Goal: Information Seeking & Learning: Learn about a topic

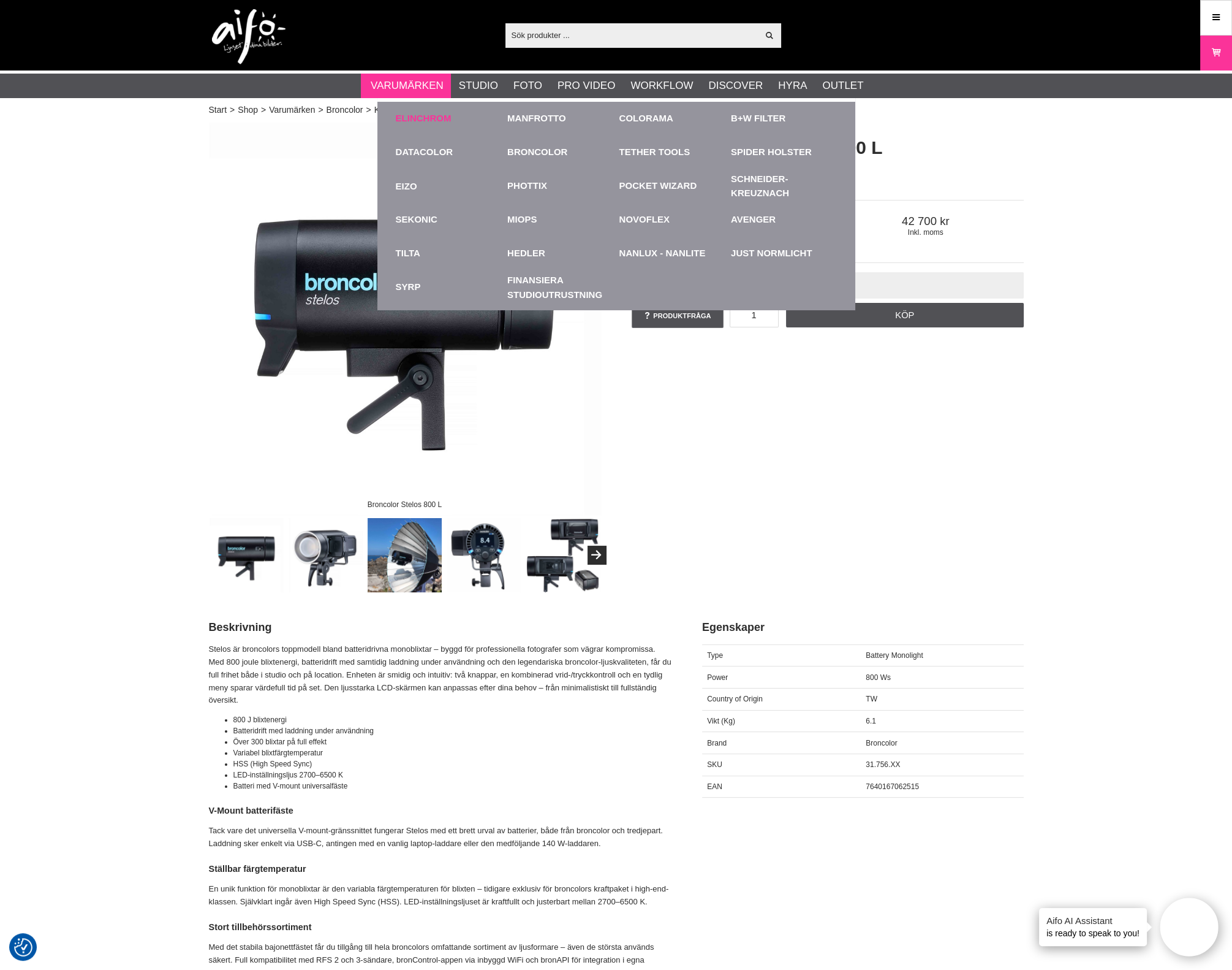
click at [413, 106] on div "Elinchrom" at bounding box center [448, 118] width 106 height 34
click at [415, 112] on link "Elinchrom" at bounding box center [424, 118] width 56 height 14
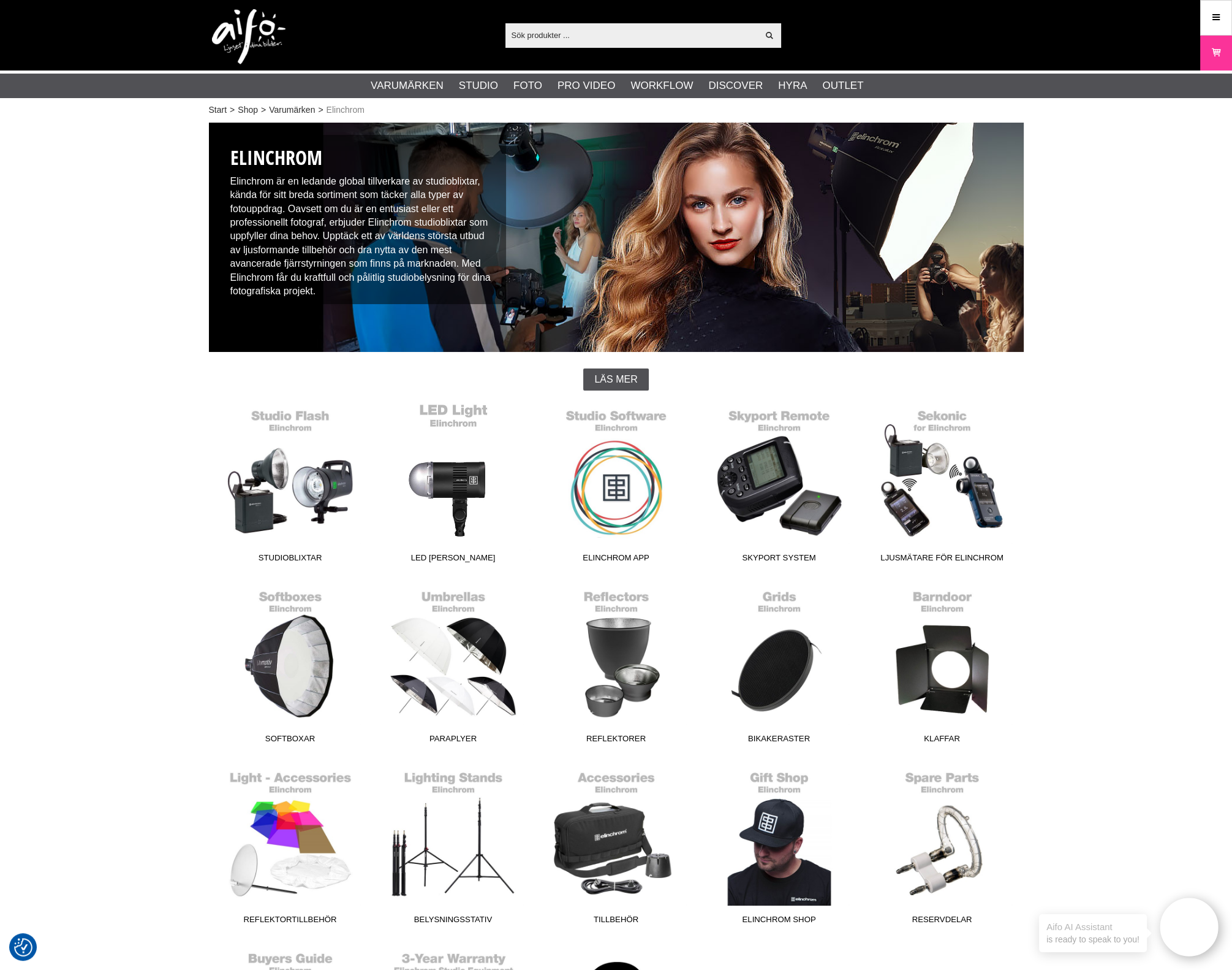
click at [454, 494] on link "LED [PERSON_NAME]" at bounding box center [453, 485] width 163 height 165
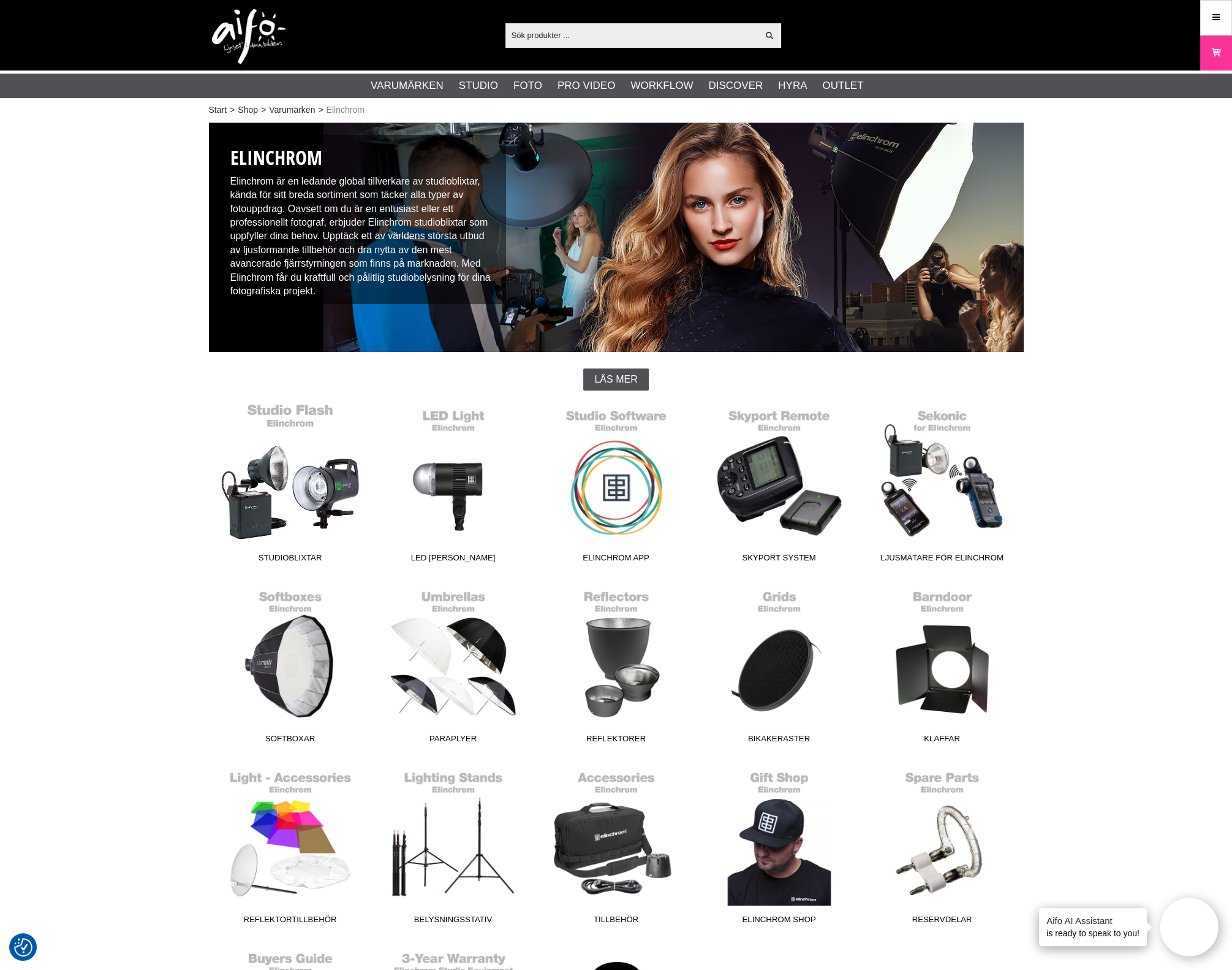
click at [306, 518] on link "Studioblixtar" at bounding box center [290, 485] width 163 height 165
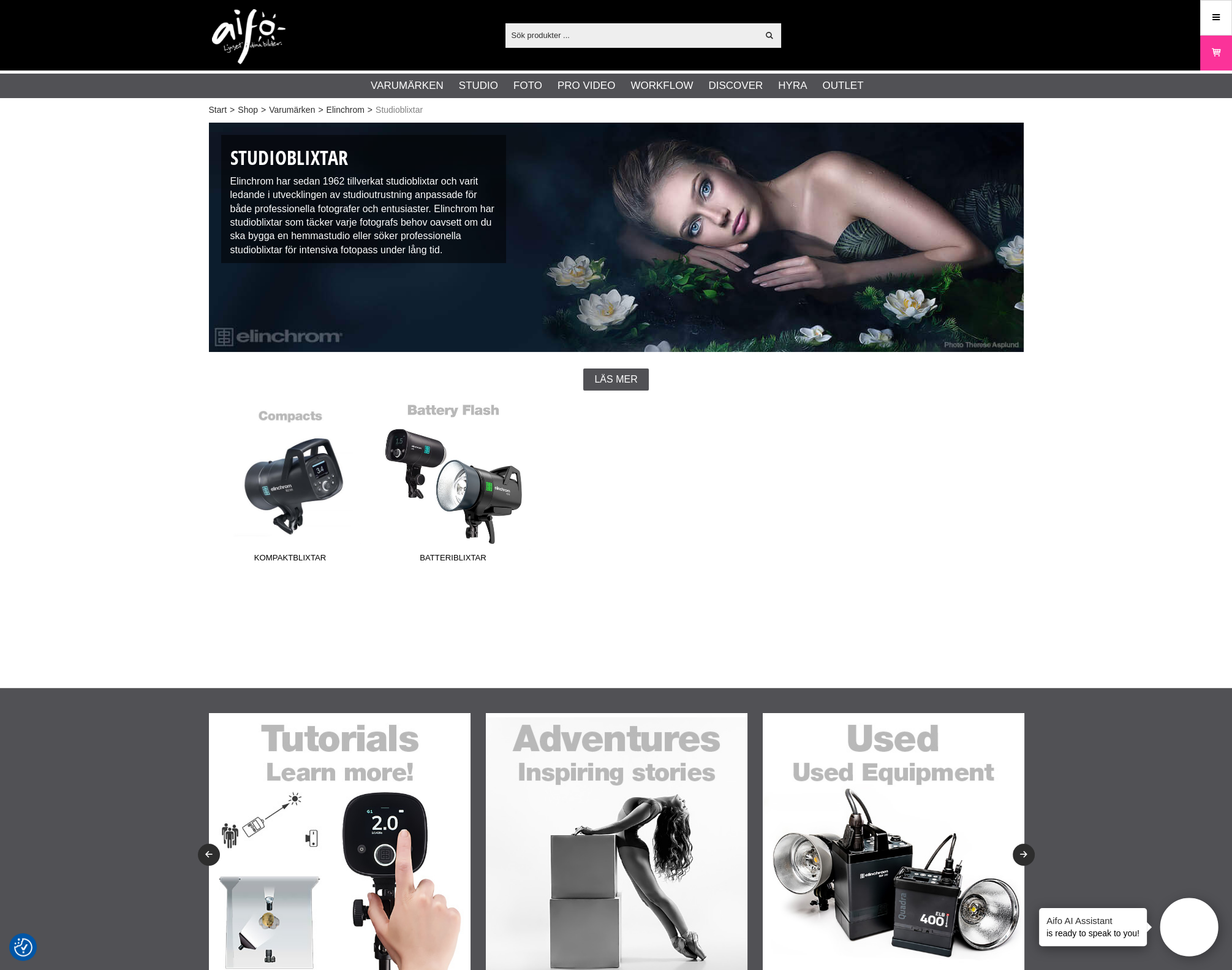
click at [444, 503] on link "Batteriblixtar" at bounding box center [453, 485] width 163 height 165
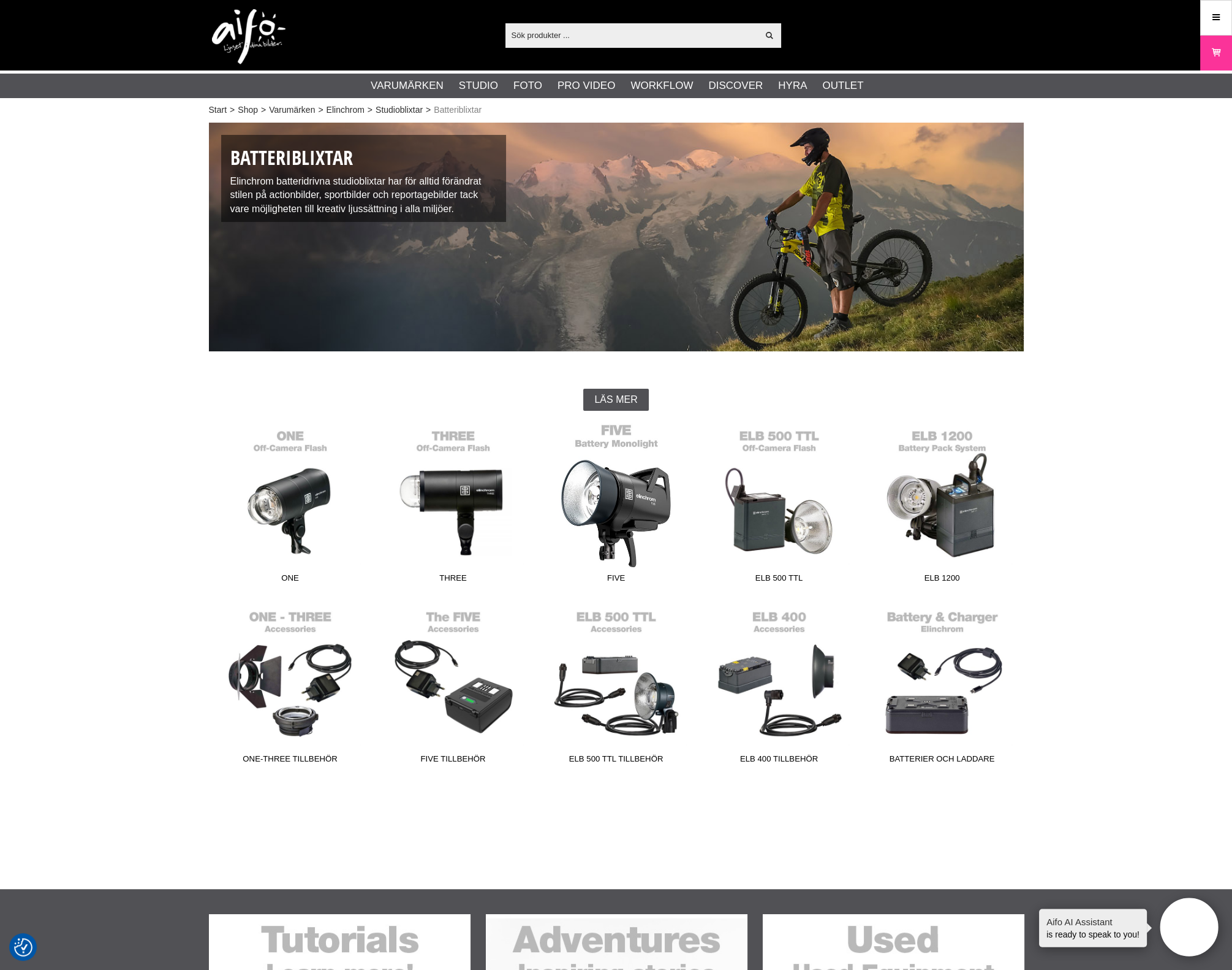
click at [608, 513] on link "FIVE" at bounding box center [616, 506] width 163 height 165
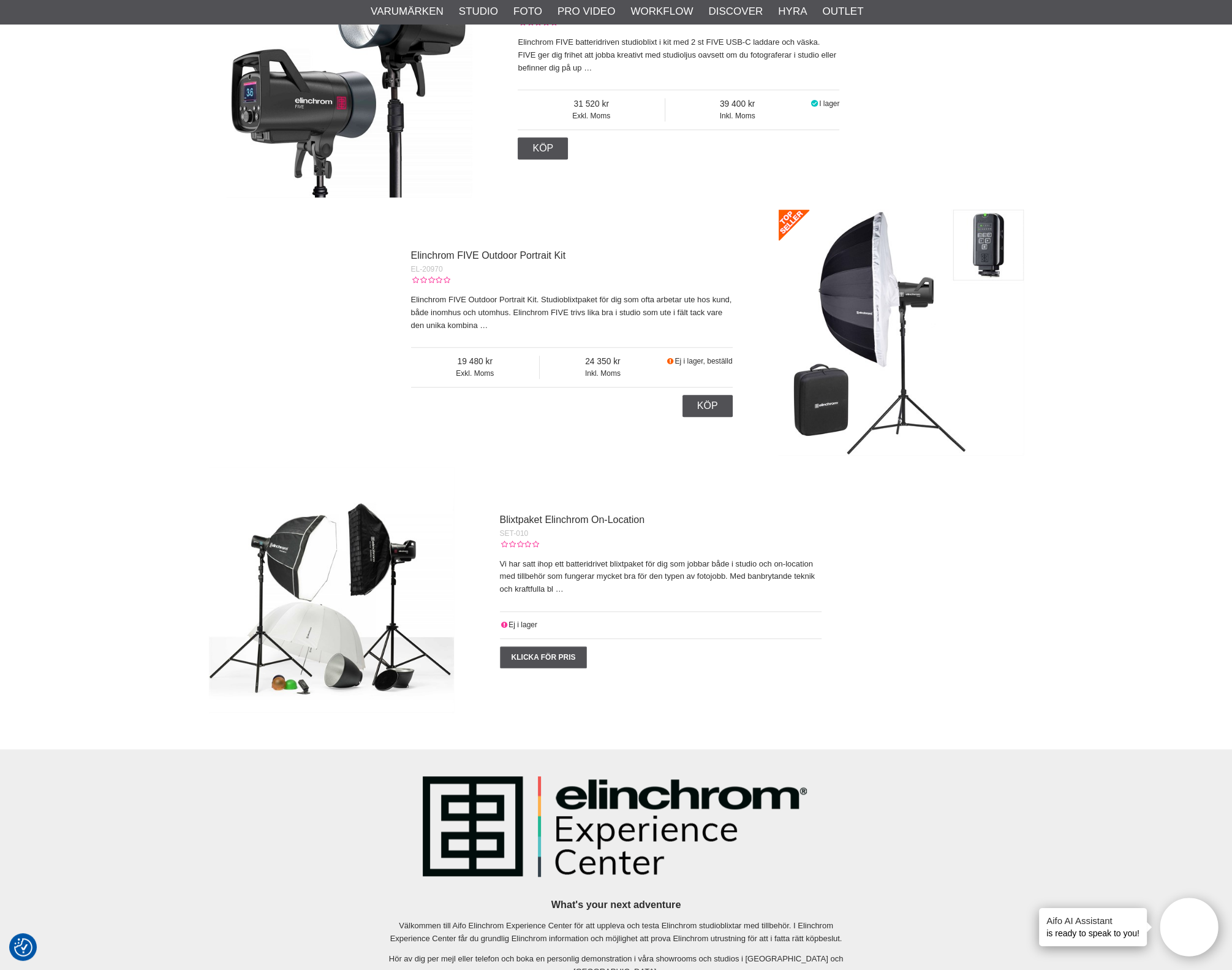
scroll to position [1149, 0]
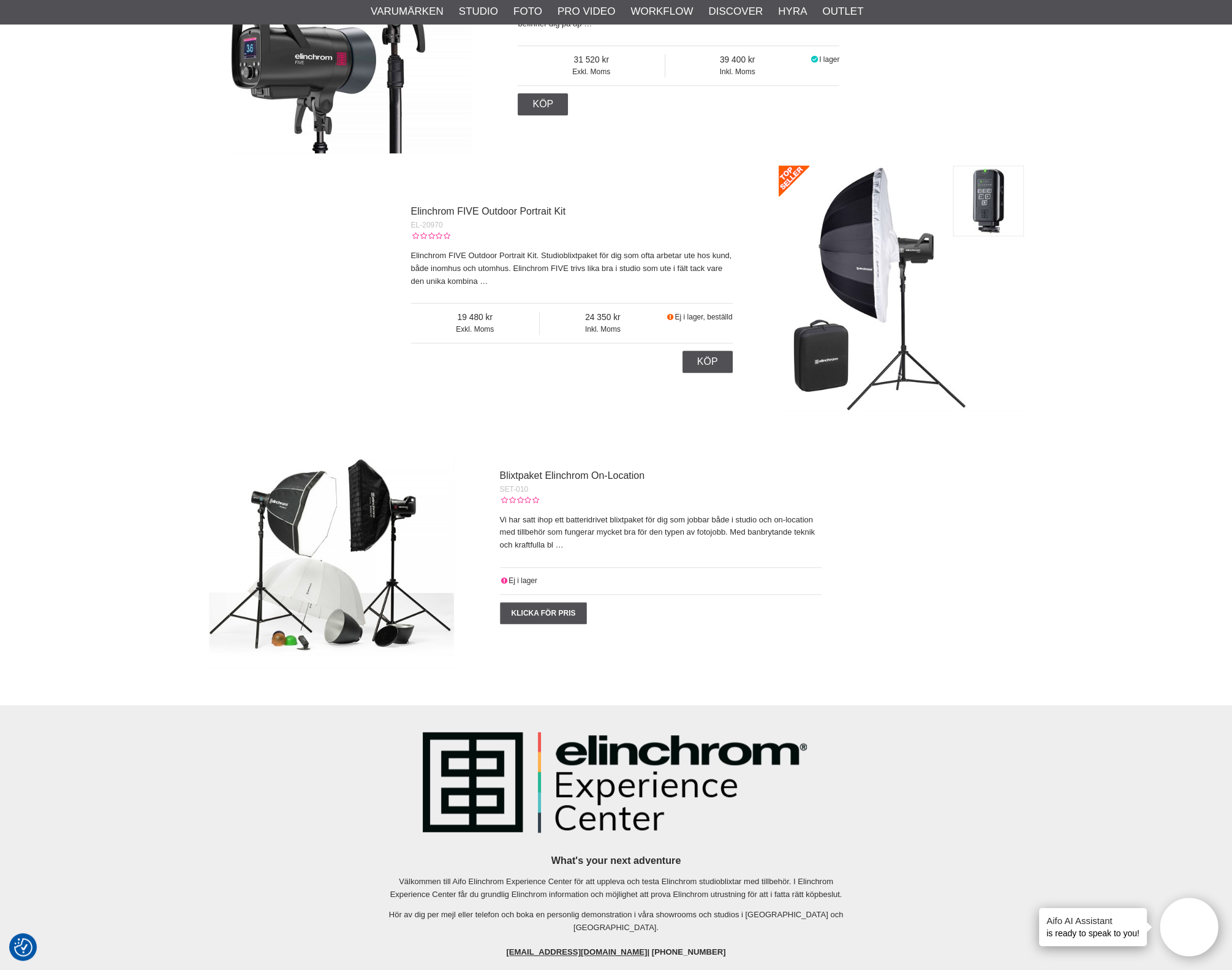
click at [855, 244] on img at bounding box center [902, 288] width 245 height 245
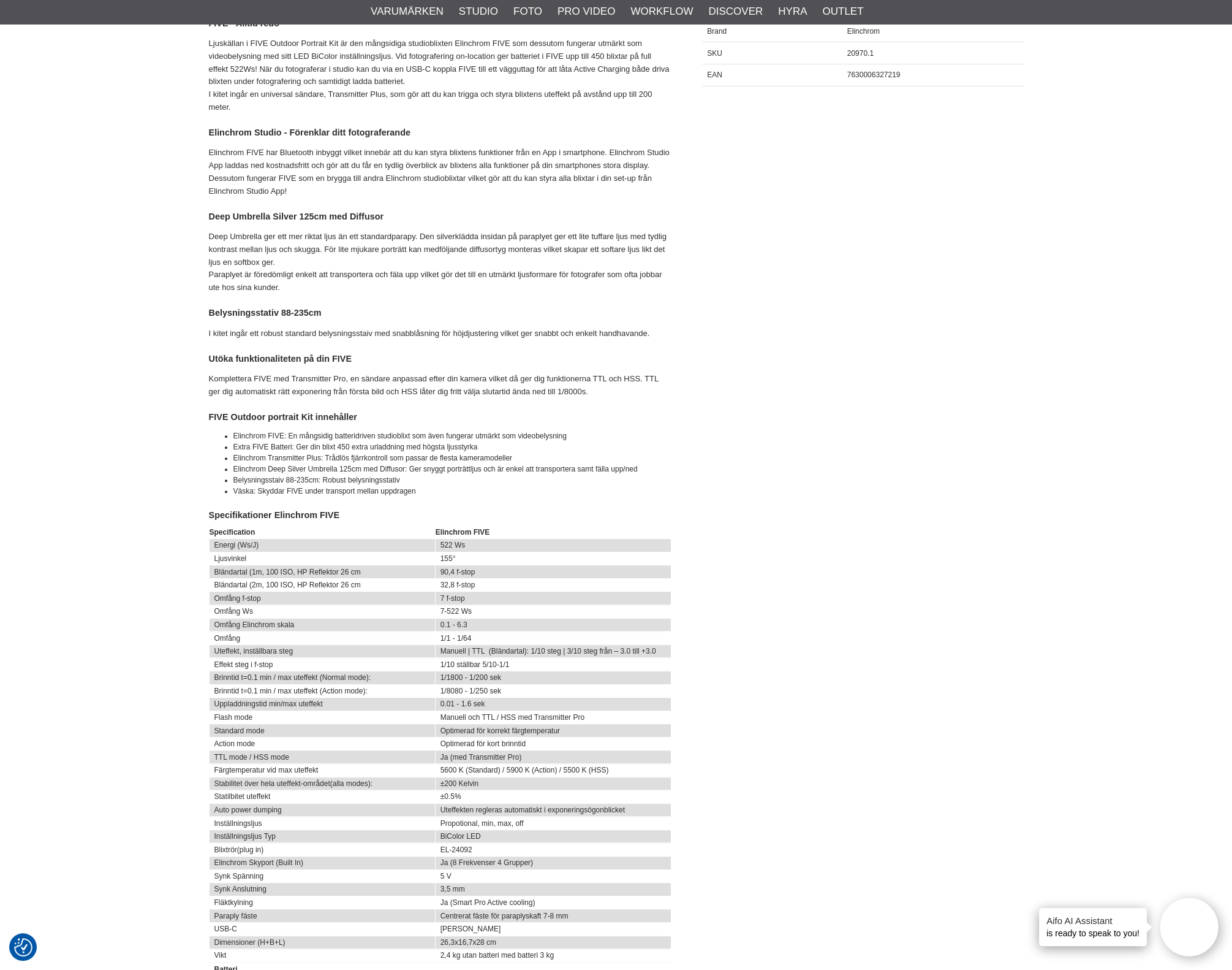
scroll to position [690, 0]
click at [570, 290] on p "Deep Umbrella ger ett mer riktat ljus än ett standardparapy. Den silverklädda i…" at bounding box center [440, 262] width 463 height 64
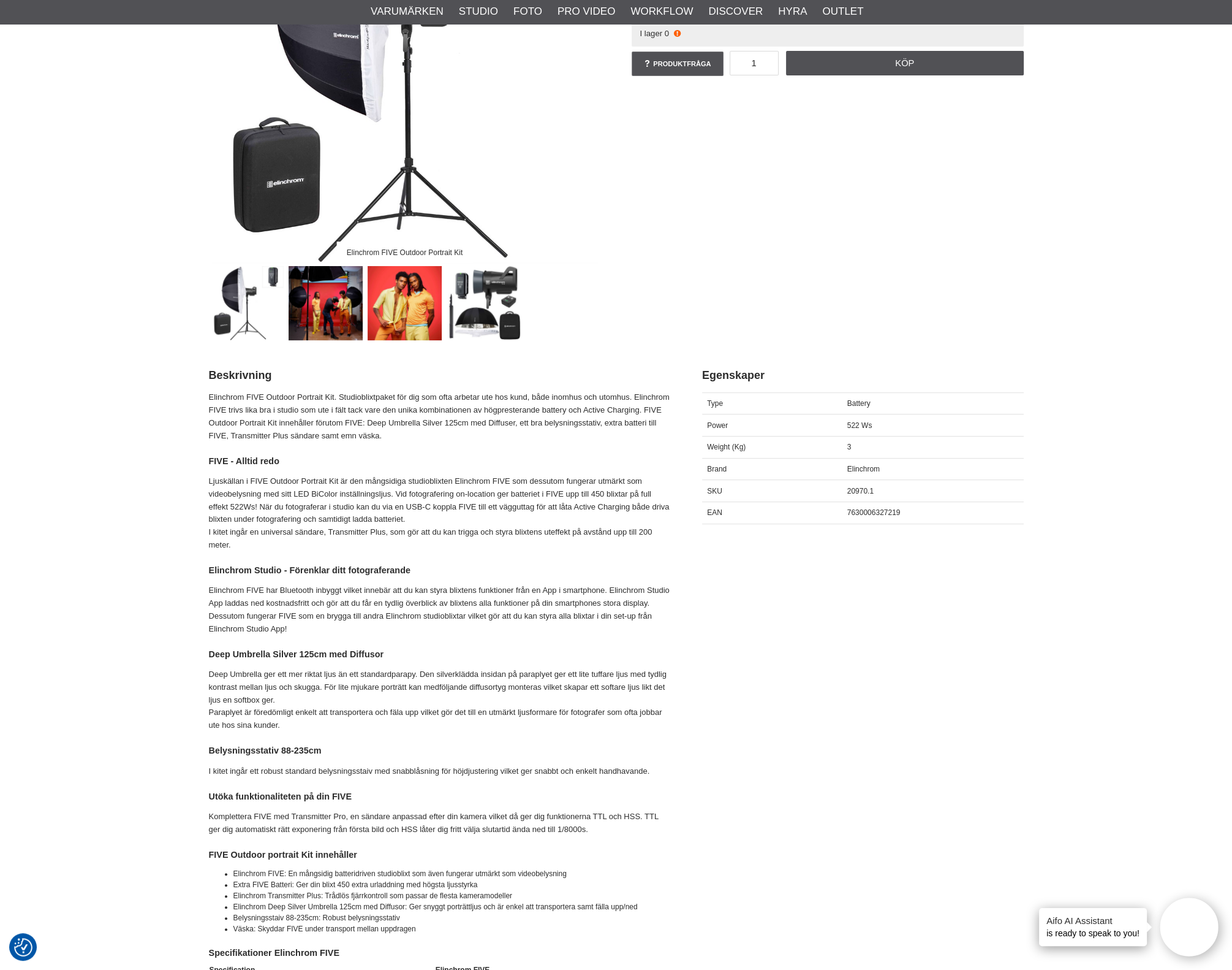
scroll to position [230, 0]
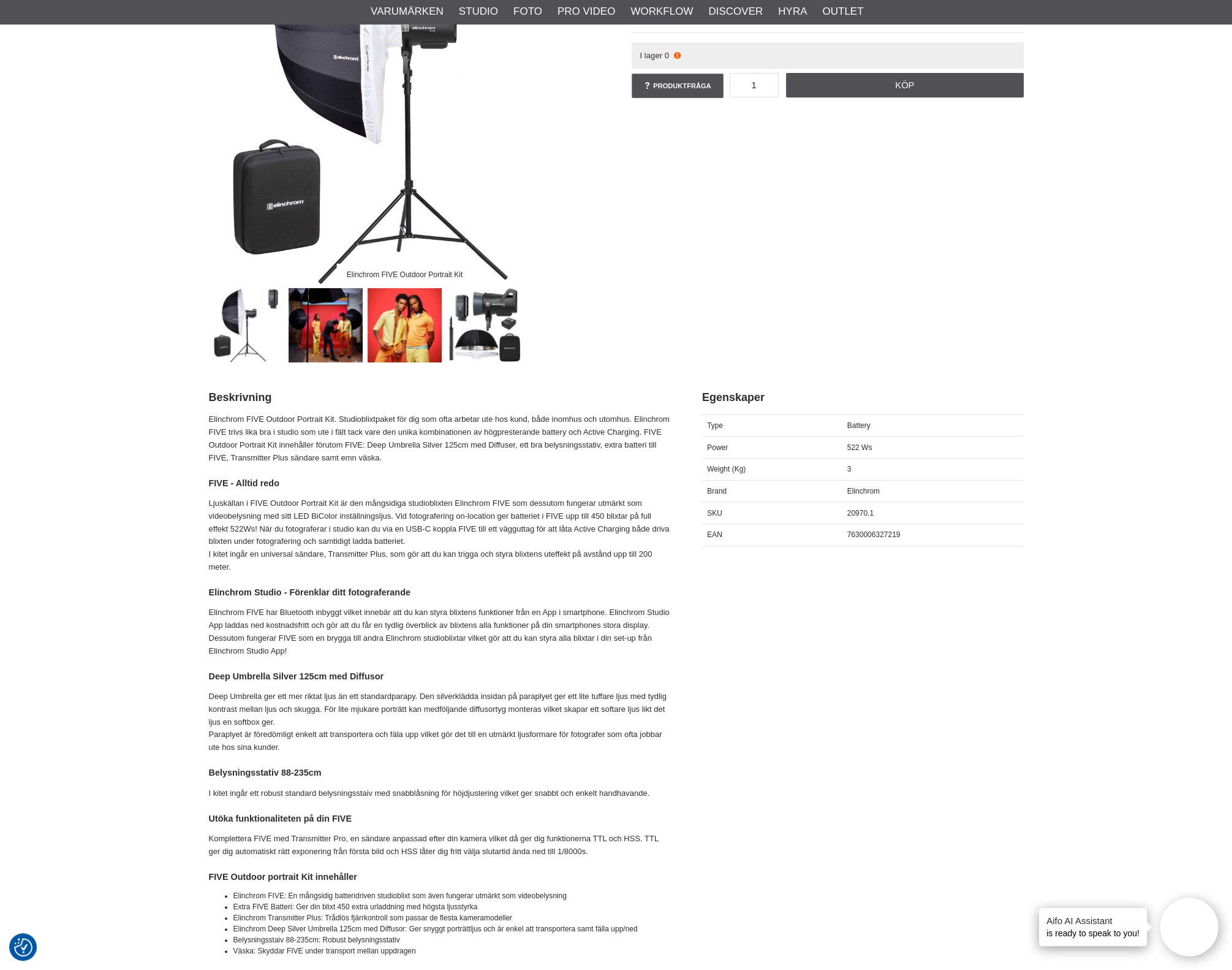
click at [509, 530] on p "Ljuskällan i FIVE Outdoor Portrait Kit är den mångsidiga studioblixten Elinchro…" at bounding box center [440, 535] width 463 height 76
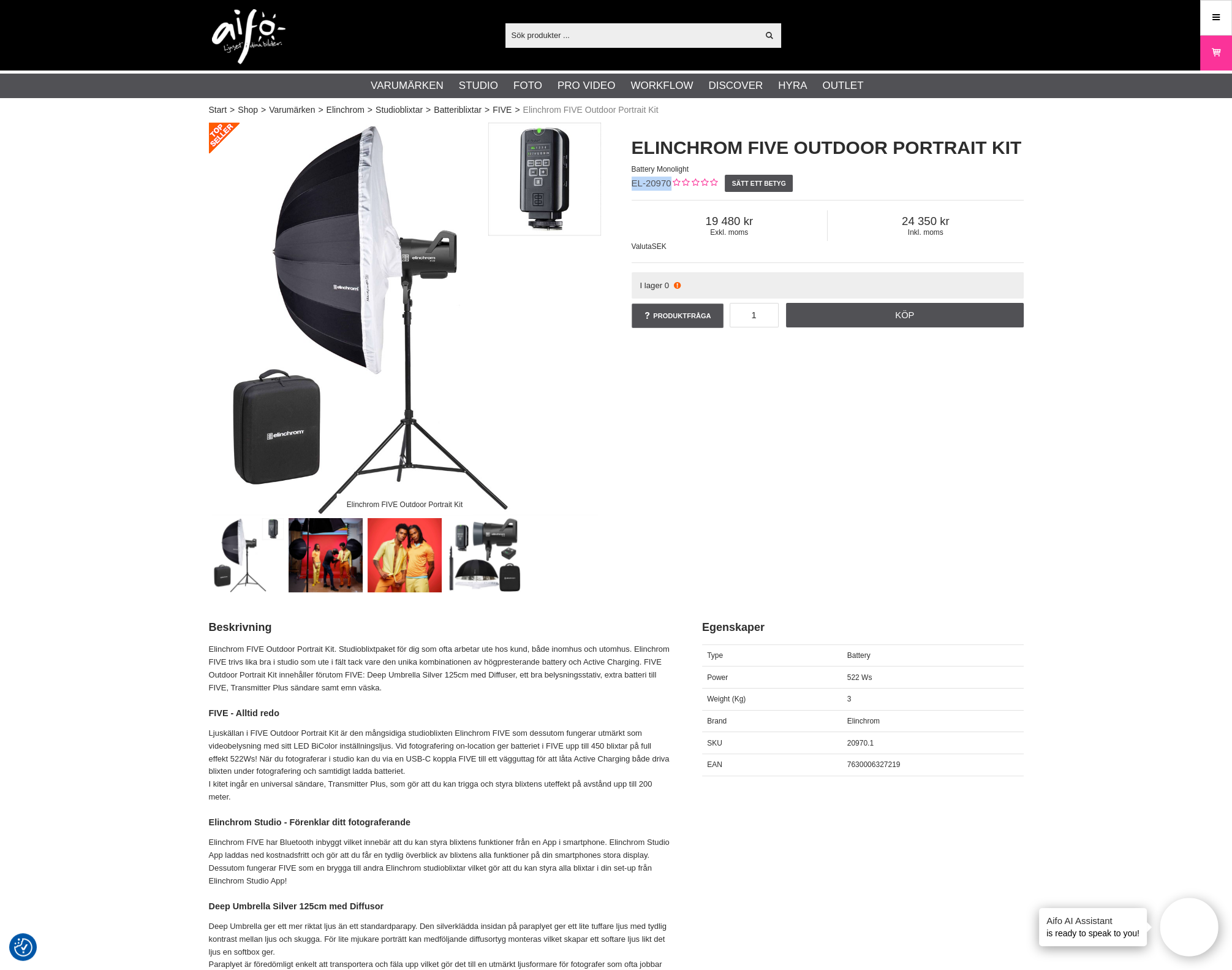
drag, startPoint x: 669, startPoint y: 184, endPoint x: 627, endPoint y: 182, distance: 42.0
click at [627, 182] on div "Elinchrom FIVE Outdoor Portrait Kit Battery Monolight EL-20970 Sätt ett betyg E…" at bounding box center [828, 233] width 423 height 220
copy span "EL-20970"
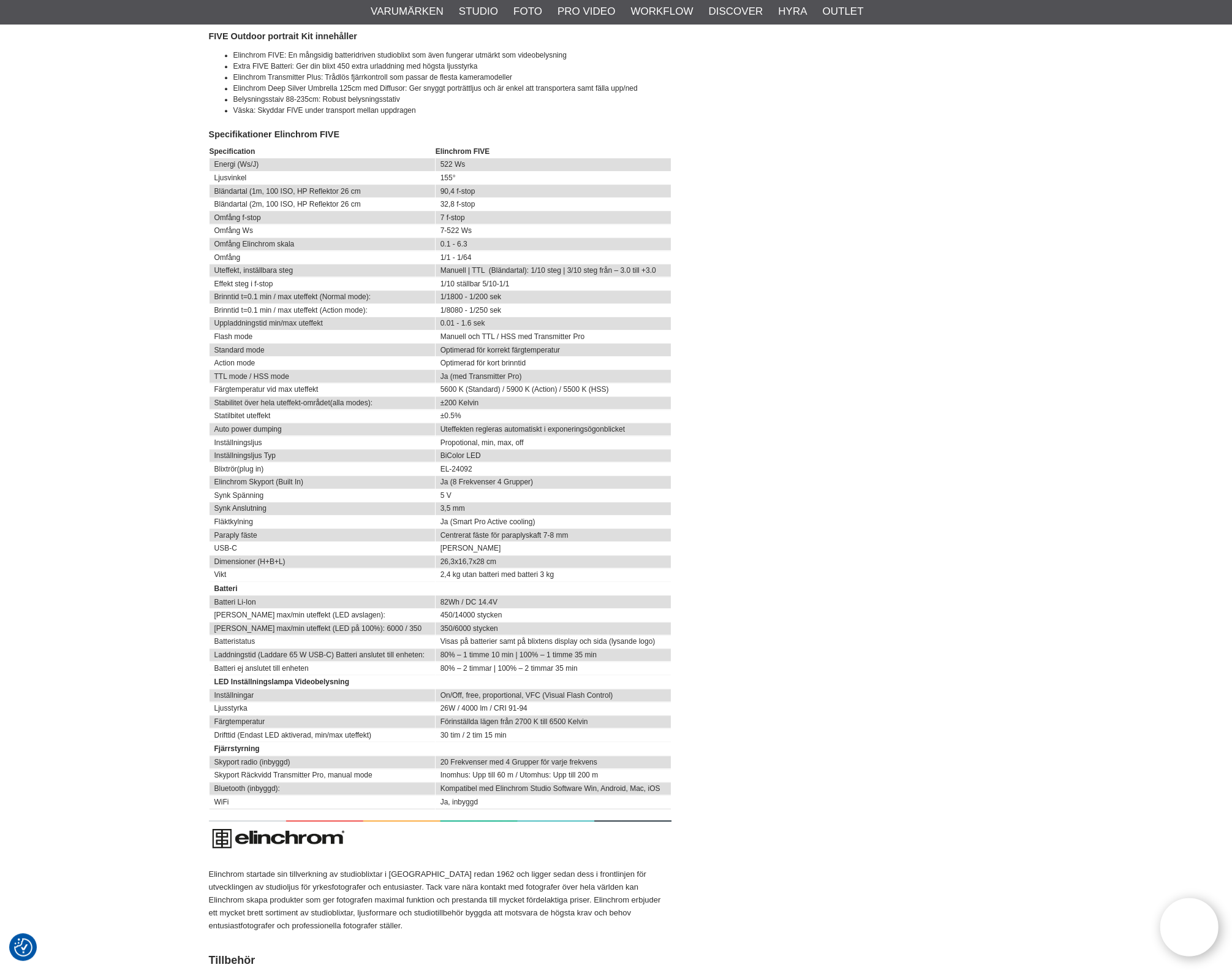
scroll to position [1072, 0]
